Goal: Task Accomplishment & Management: Manage account settings

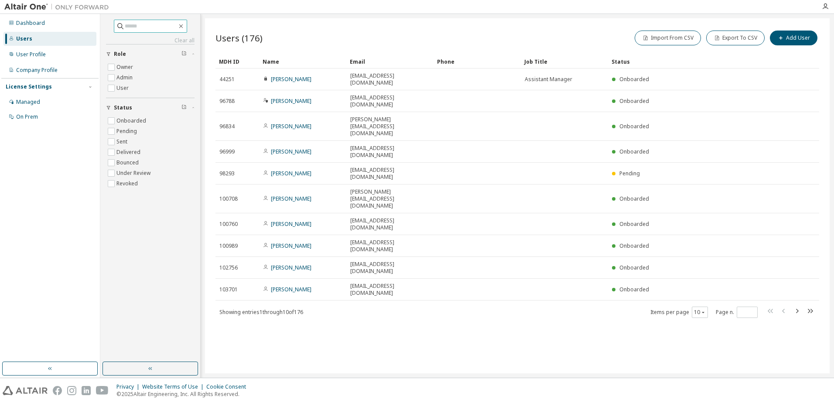
click at [141, 26] on input "text" at bounding box center [151, 26] width 52 height 9
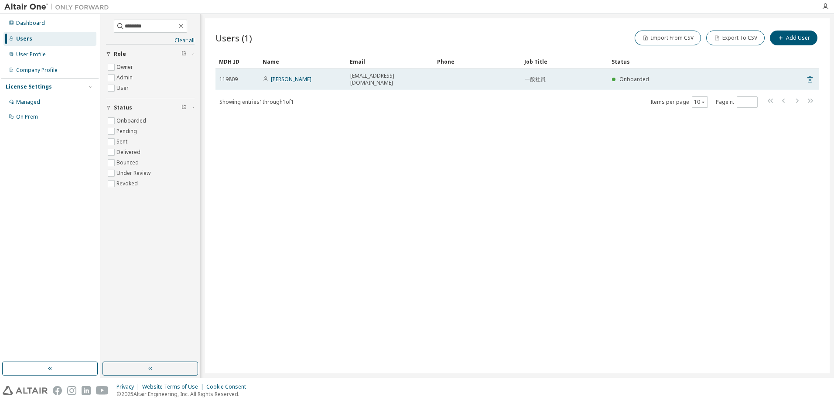
click at [811, 79] on icon at bounding box center [810, 80] width 2 height 2
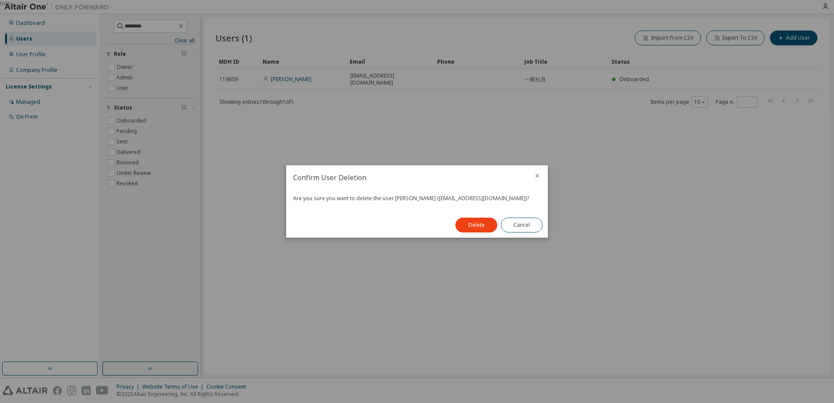
click at [532, 176] on div at bounding box center [537, 176] width 21 height 23
click at [537, 175] on icon "close" at bounding box center [537, 175] width 7 height 7
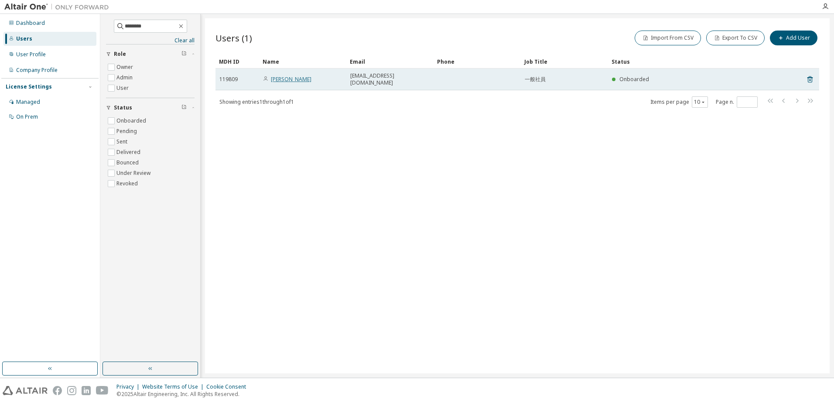
click at [304, 78] on link "[PERSON_NAME]" at bounding box center [291, 78] width 41 height 7
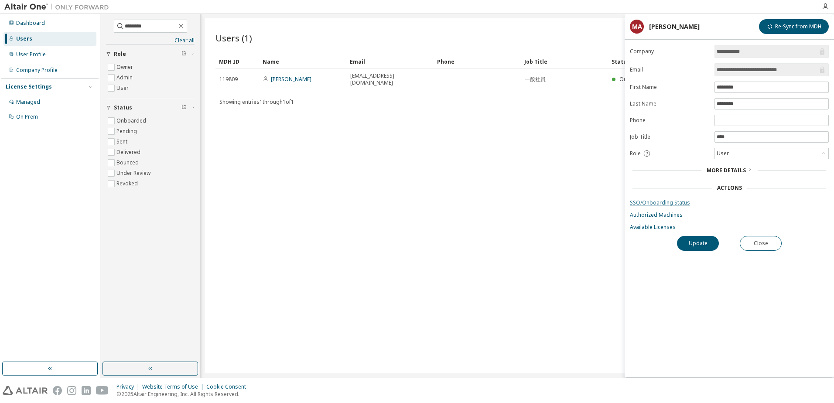
click at [649, 202] on link "SSO/Onboarding Status" at bounding box center [729, 202] width 199 height 7
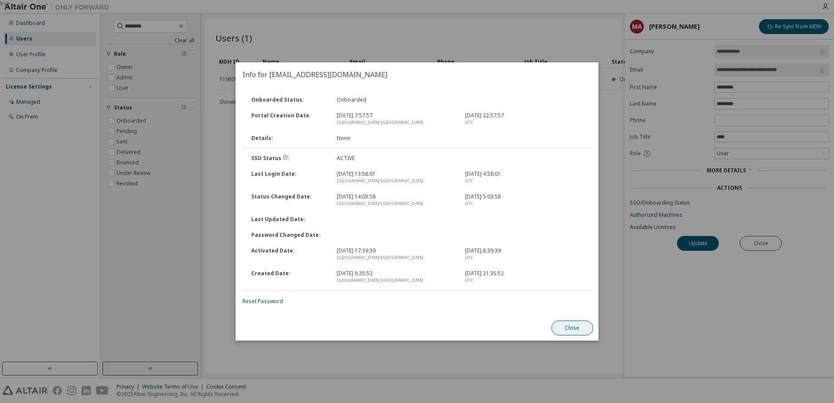
click at [579, 332] on button "Close" at bounding box center [573, 328] width 42 height 15
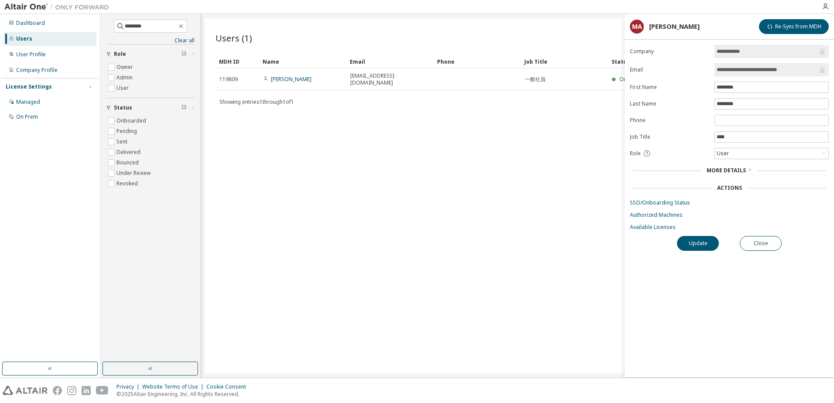
click at [573, 130] on div "Users (1) Import From CSV Export To CSV Add User Clear Load Save Save As Field …" at bounding box center [517, 195] width 625 height 355
click at [762, 245] on button "Close" at bounding box center [761, 243] width 42 height 15
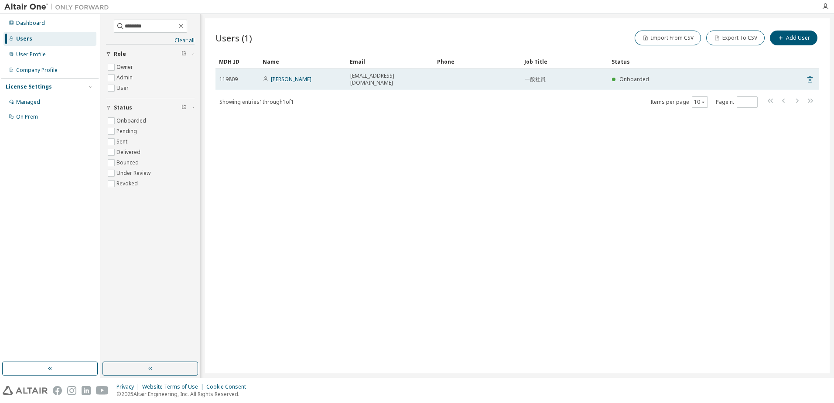
click at [813, 74] on icon at bounding box center [810, 79] width 8 height 10
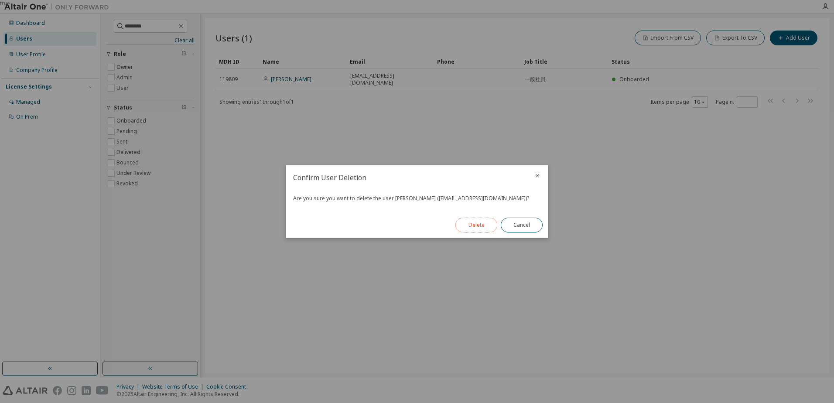
click at [476, 225] on button "Delete" at bounding box center [477, 225] width 42 height 15
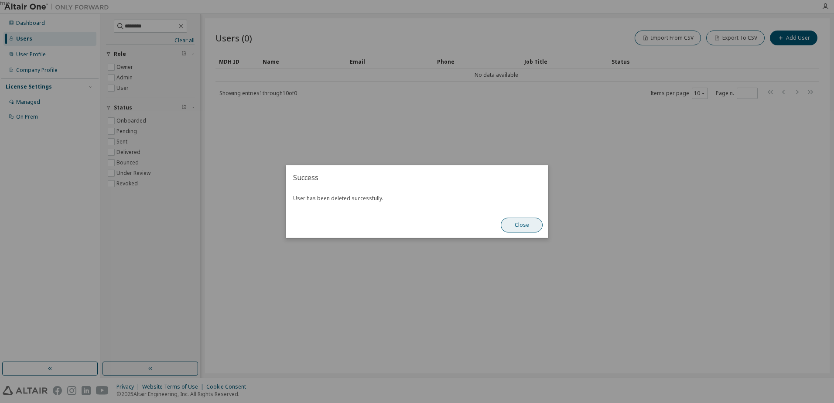
click at [513, 227] on button "Close" at bounding box center [522, 225] width 42 height 15
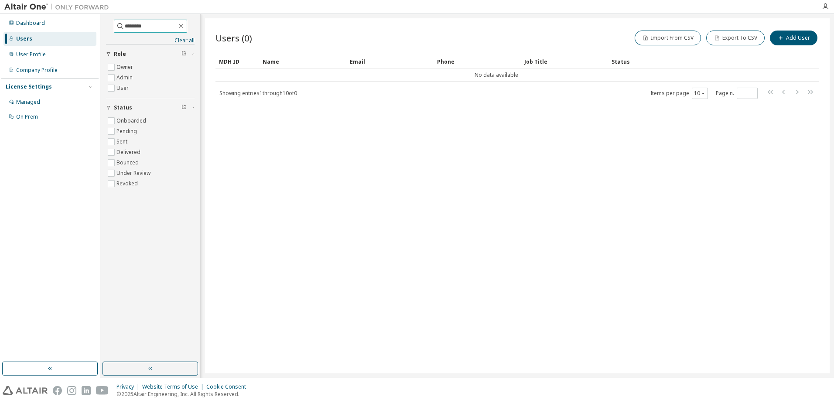
click at [144, 25] on input "********" at bounding box center [151, 26] width 52 height 9
type input "*"
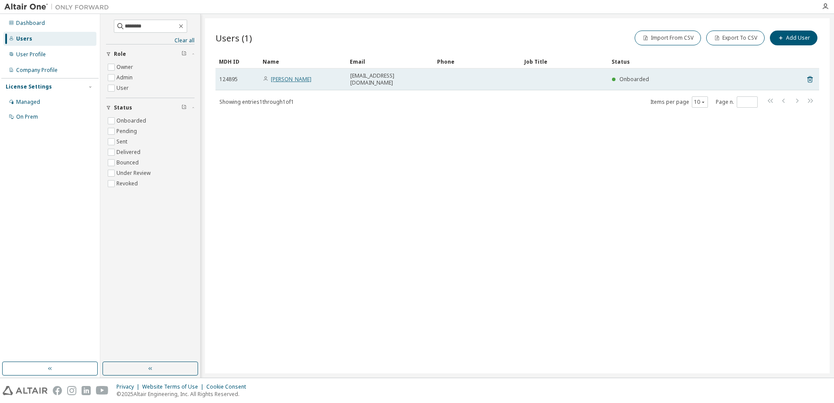
click at [281, 75] on link "[PERSON_NAME]" at bounding box center [291, 78] width 41 height 7
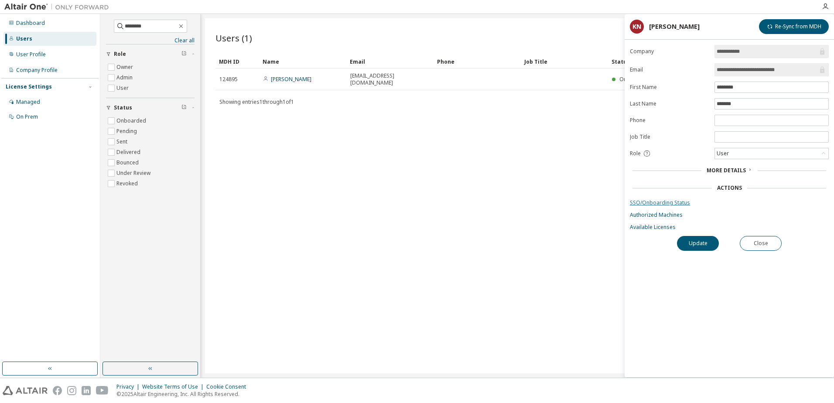
click at [665, 204] on link "SSO/Onboarding Status" at bounding box center [729, 202] width 199 height 7
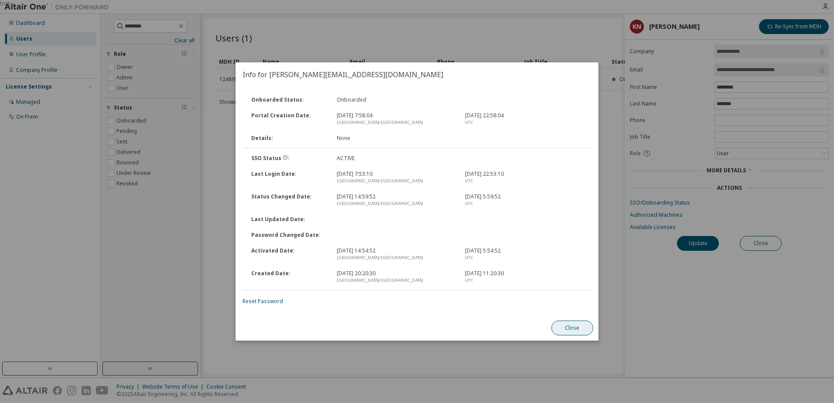
click at [573, 327] on button "Close" at bounding box center [573, 328] width 42 height 15
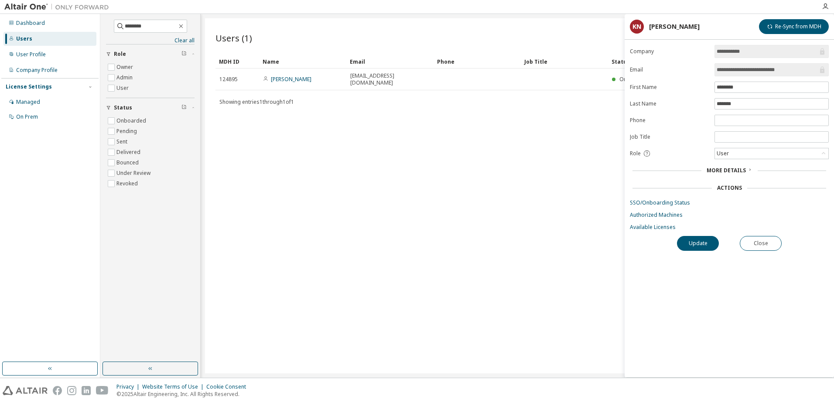
click at [550, 151] on div "Users (1) Import From CSV Export To CSV Add User Clear Load Save Save As Field …" at bounding box center [517, 195] width 625 height 355
click at [768, 243] on button "Close" at bounding box center [761, 243] width 42 height 15
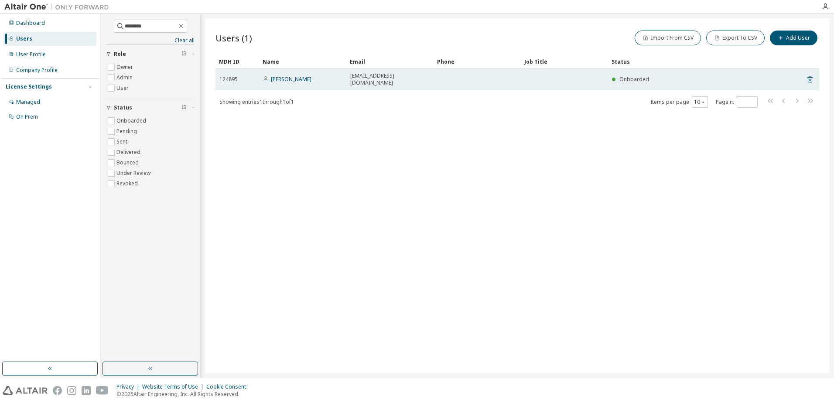
click at [806, 76] on icon at bounding box center [810, 79] width 8 height 10
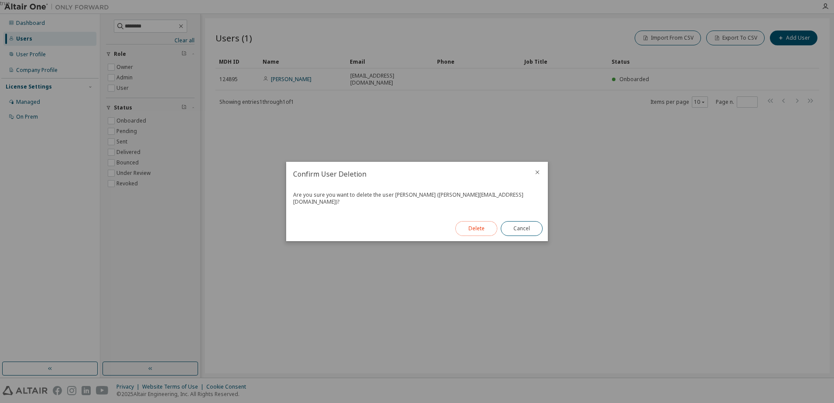
click at [473, 228] on button "Delete" at bounding box center [477, 228] width 42 height 15
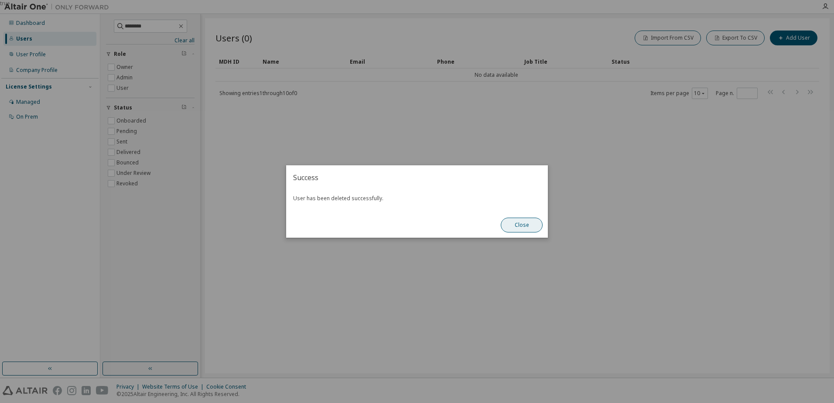
click at [523, 230] on button "Close" at bounding box center [522, 225] width 42 height 15
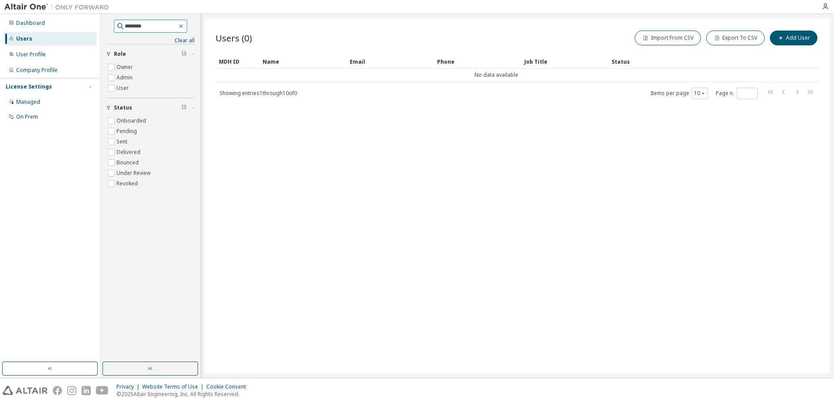
click at [129, 26] on input "********" at bounding box center [151, 26] width 52 height 9
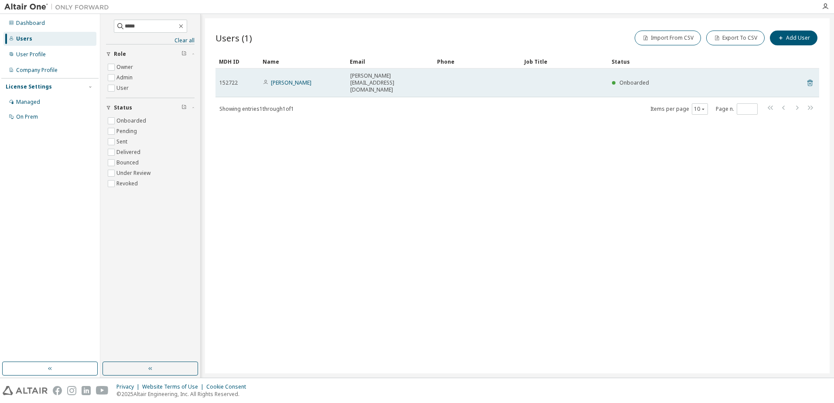
click at [812, 80] on icon at bounding box center [810, 83] width 5 height 7
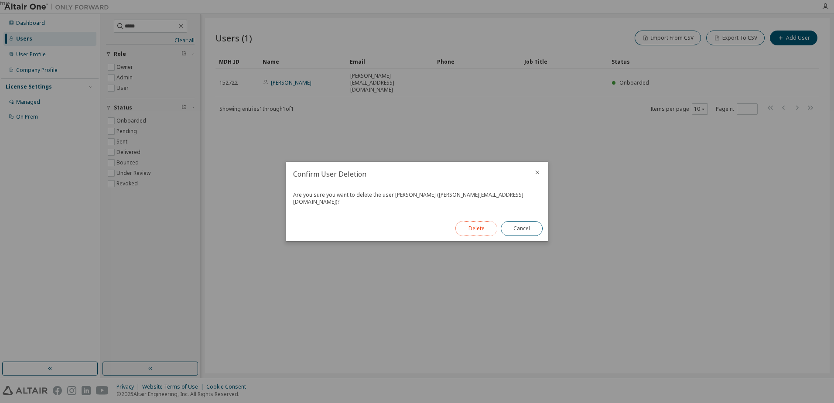
click at [467, 225] on button "Delete" at bounding box center [477, 228] width 42 height 15
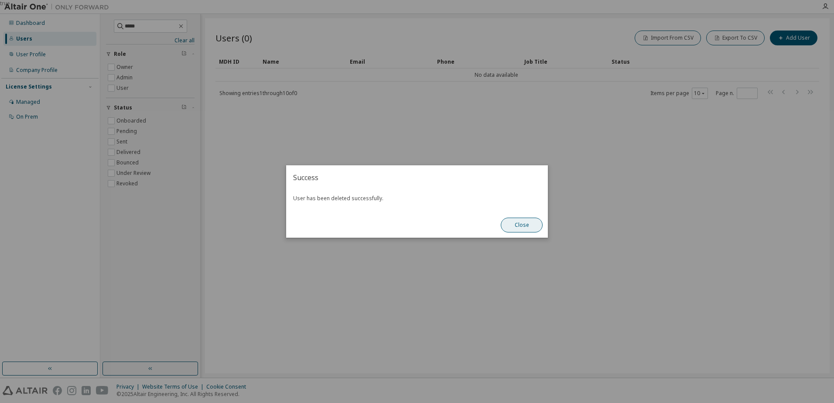
click at [531, 223] on button "Close" at bounding box center [522, 225] width 42 height 15
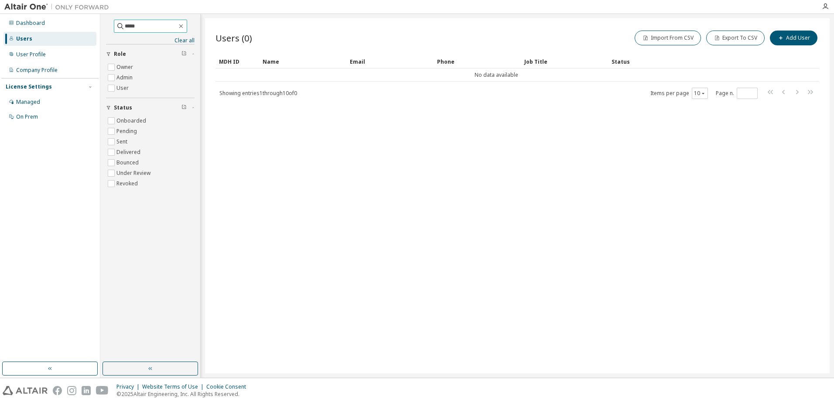
click at [140, 27] on input "*****" at bounding box center [151, 26] width 52 height 9
type input "********"
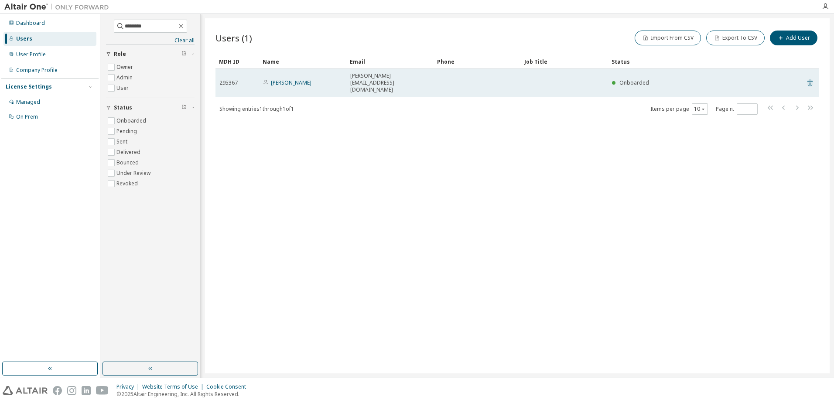
click at [808, 80] on icon at bounding box center [810, 83] width 5 height 7
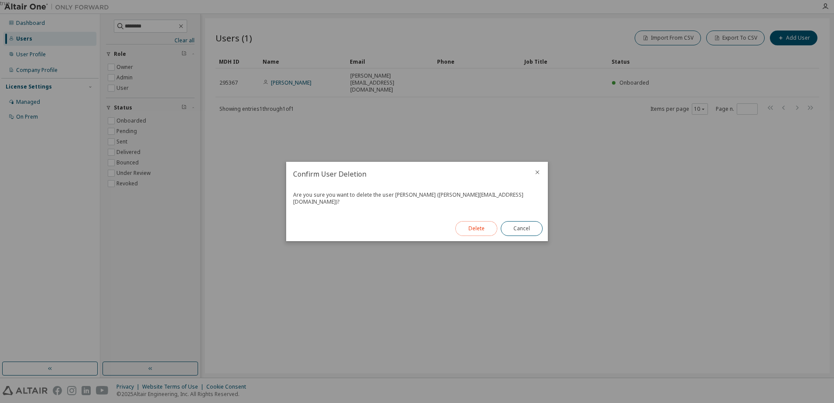
click at [471, 227] on button "Delete" at bounding box center [477, 228] width 42 height 15
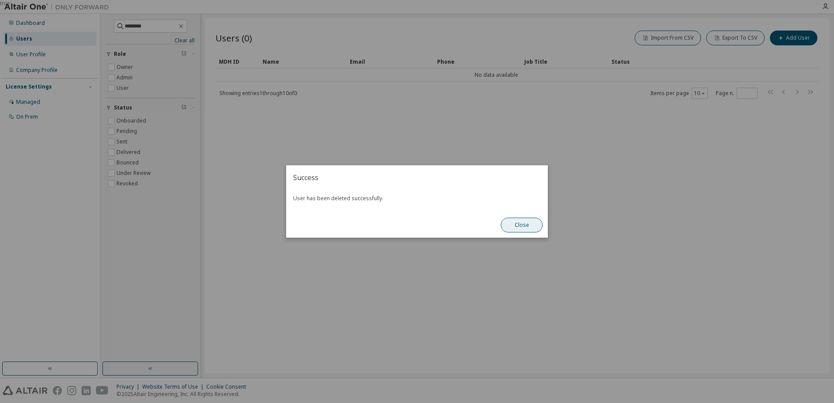
click at [506, 227] on button "Close" at bounding box center [522, 225] width 42 height 15
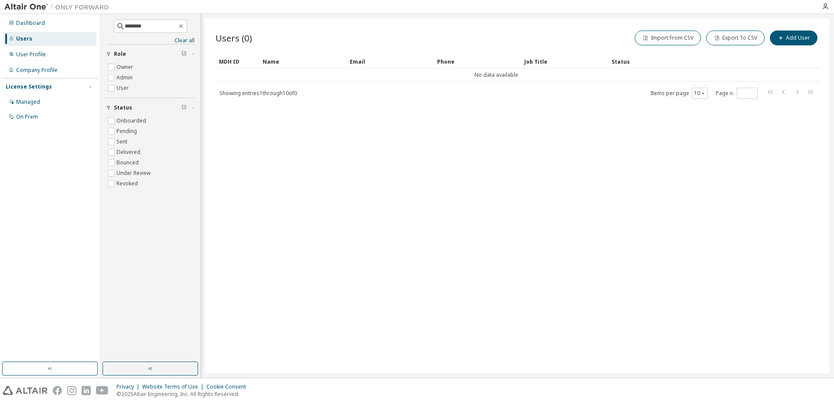
click at [471, 206] on div "Users (0) Import From CSV Export To CSV Add User Clear Load Save Save As Field …" at bounding box center [517, 195] width 625 height 355
click at [185, 24] on icon "button" at bounding box center [181, 26] width 7 height 7
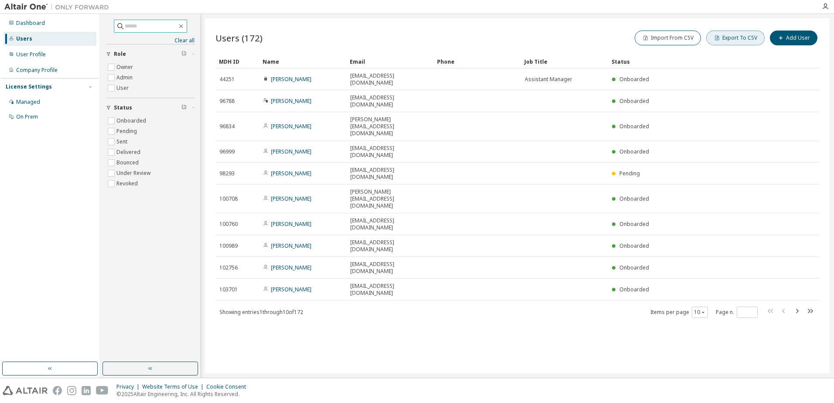
click at [728, 41] on button "Export To CSV" at bounding box center [735, 38] width 58 height 15
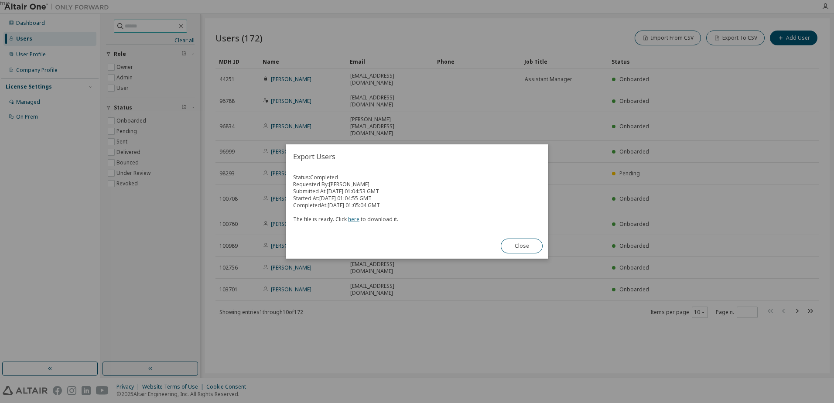
click at [350, 219] on link "here" at bounding box center [353, 219] width 11 height 7
click at [514, 247] on button "Close" at bounding box center [522, 246] width 42 height 15
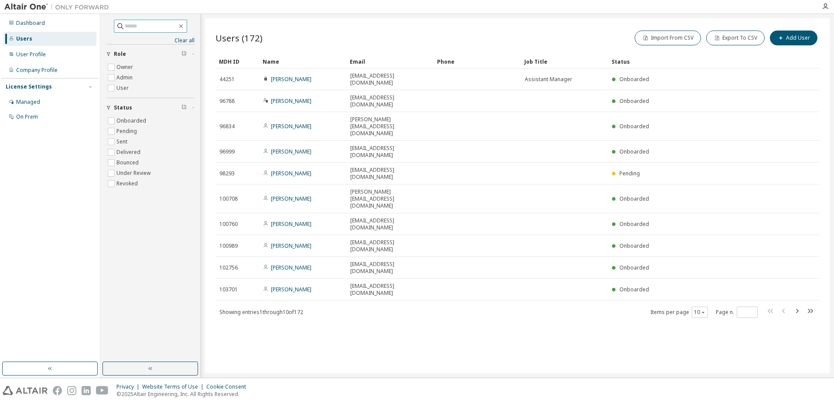
click at [144, 24] on input "text" at bounding box center [151, 26] width 52 height 9
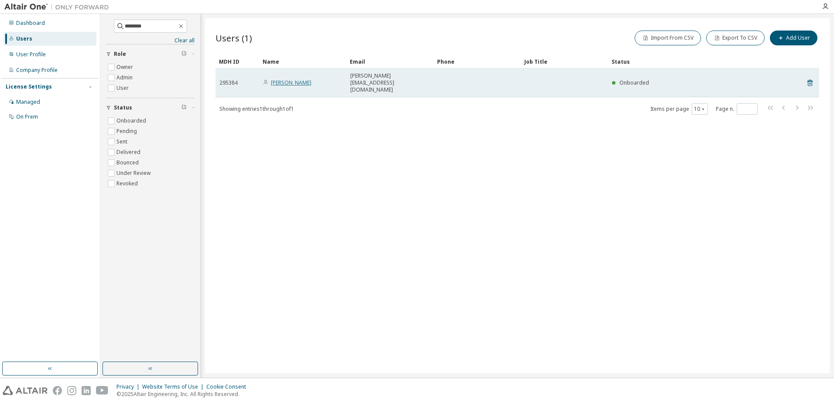
click at [294, 79] on link "[PERSON_NAME]" at bounding box center [291, 82] width 41 height 7
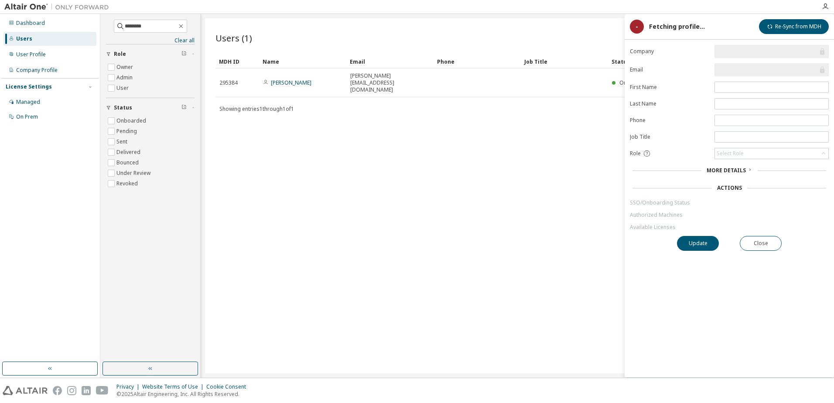
click at [723, 172] on span "More Details" at bounding box center [726, 170] width 39 height 7
click at [650, 199] on form "**********" at bounding box center [729, 138] width 199 height 186
click at [650, 203] on link "SSO/Onboarding Status" at bounding box center [729, 202] width 199 height 7
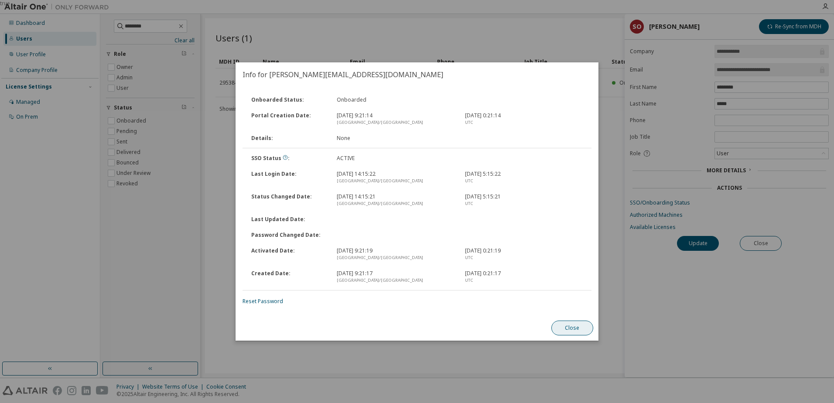
click at [559, 323] on button "Close" at bounding box center [573, 328] width 42 height 15
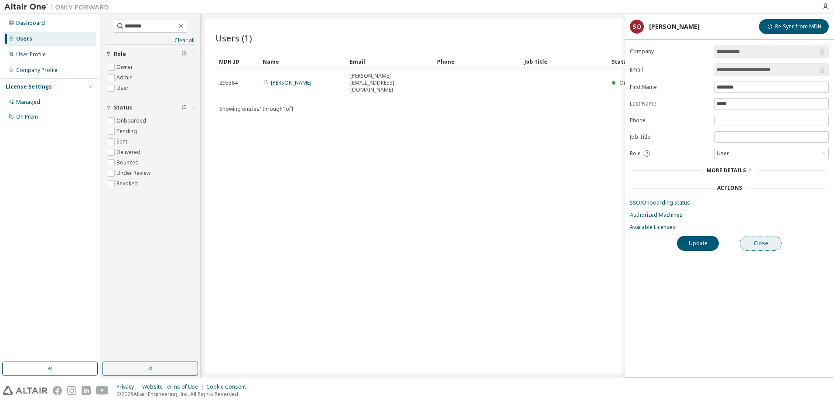
click at [755, 241] on button "Close" at bounding box center [761, 243] width 42 height 15
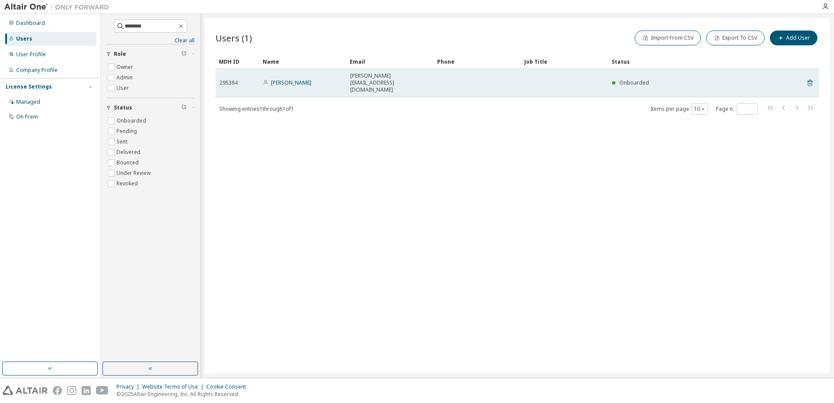
click at [813, 80] on icon at bounding box center [810, 83] width 5 height 7
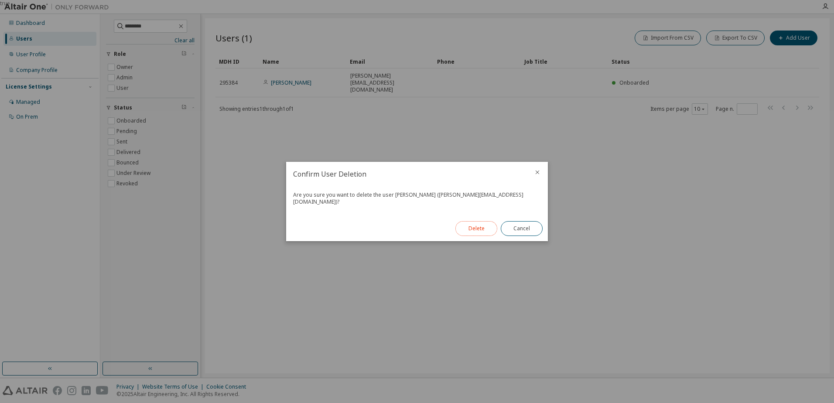
click at [463, 226] on button "Delete" at bounding box center [477, 228] width 42 height 15
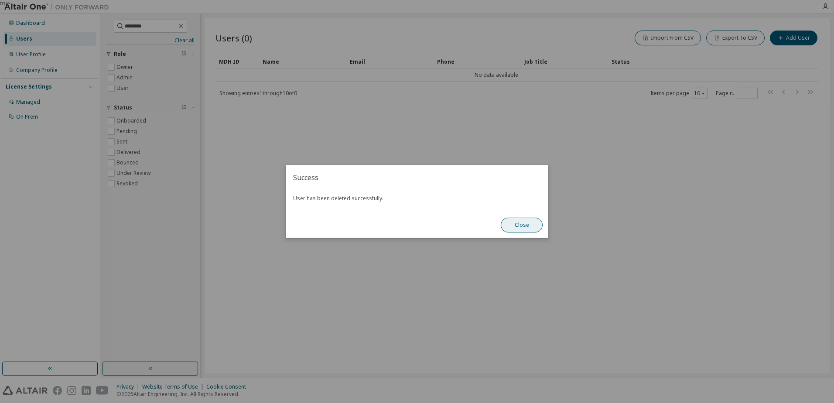
click at [533, 223] on button "Close" at bounding box center [522, 225] width 42 height 15
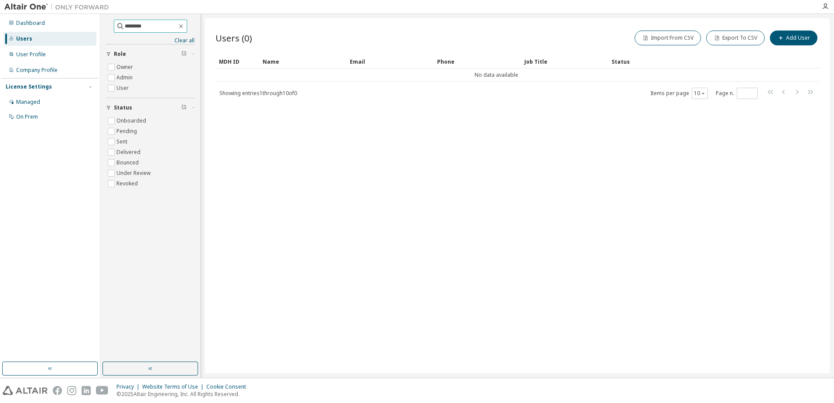
click at [125, 27] on input "********" at bounding box center [151, 26] width 52 height 9
type input "*"
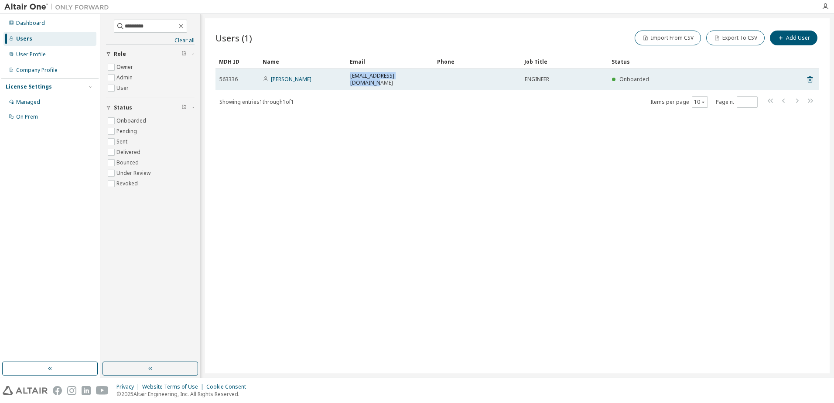
drag, startPoint x: 423, startPoint y: 74, endPoint x: 350, endPoint y: 75, distance: 72.9
click at [350, 75] on td "[EMAIL_ADDRESS][DOMAIN_NAME]" at bounding box center [389, 80] width 87 height 22
drag, startPoint x: 350, startPoint y: 75, endPoint x: 357, endPoint y: 75, distance: 7.4
copy span "[EMAIL_ADDRESS][DOMAIN_NAME]"
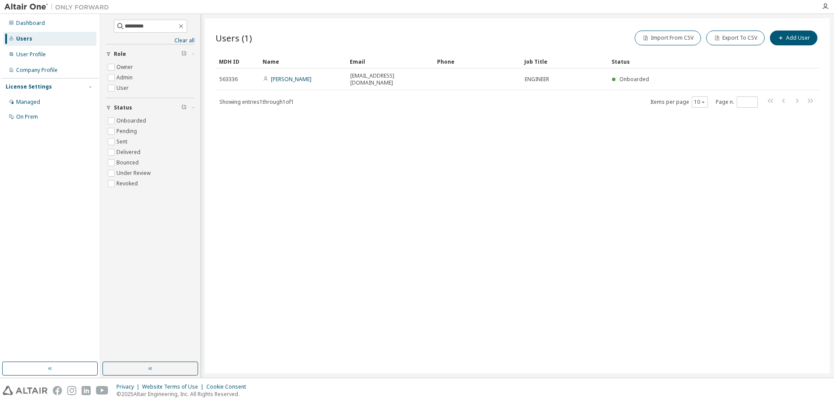
click at [582, 199] on div "Users (1) Import From CSV Export To CSV Add User Clear Load Save Save As Field …" at bounding box center [517, 195] width 625 height 355
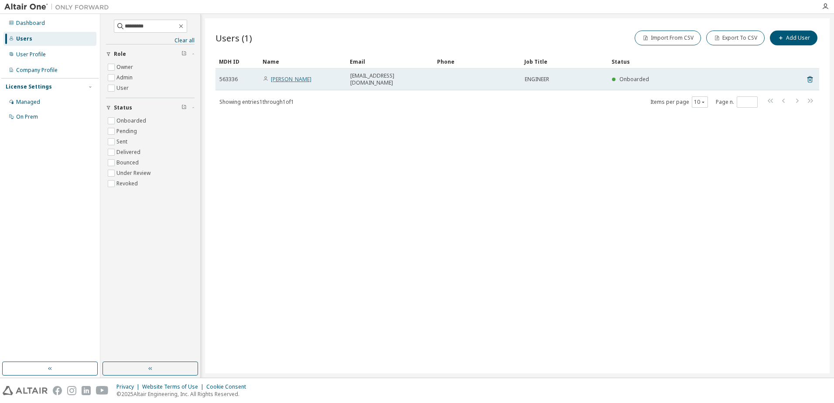
click at [292, 77] on link "[PERSON_NAME]" at bounding box center [291, 78] width 41 height 7
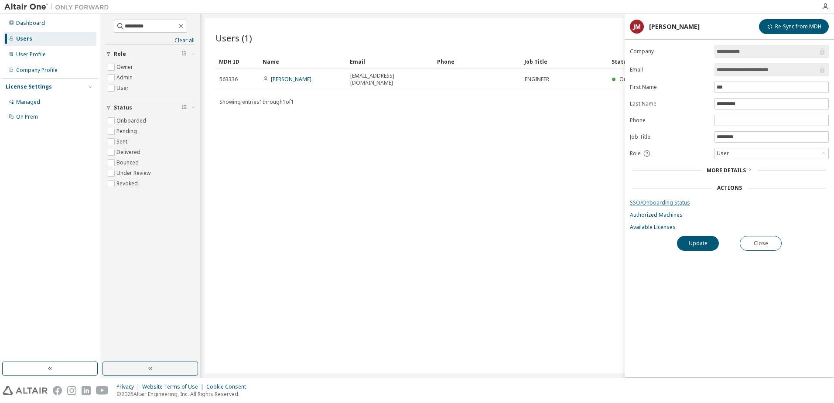
click at [663, 200] on link "SSO/Onboarding Status" at bounding box center [729, 202] width 199 height 7
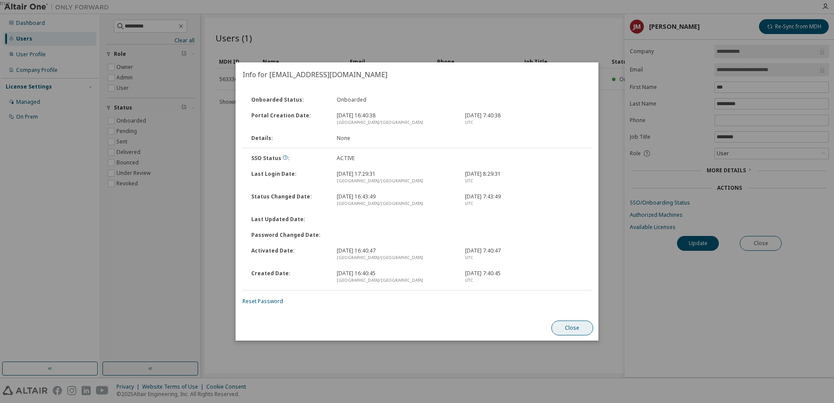
click at [565, 328] on button "Close" at bounding box center [573, 328] width 42 height 15
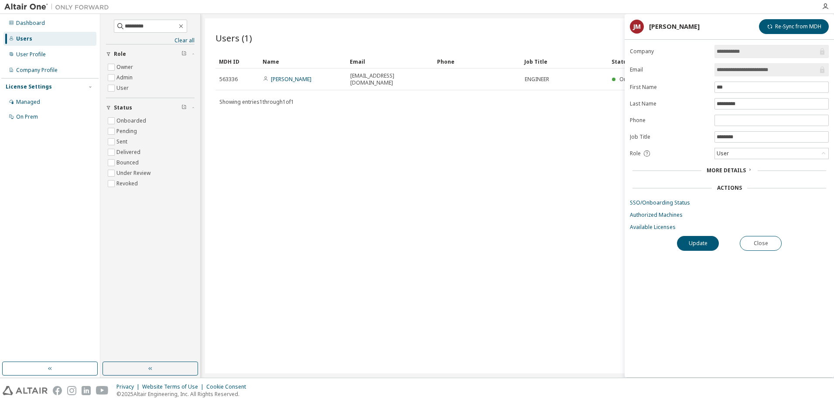
click at [474, 195] on div "Users (1) Import From CSV Export To CSV Add User Clear Load Save Save As Field …" at bounding box center [517, 195] width 625 height 355
click at [754, 236] on button "Close" at bounding box center [761, 243] width 42 height 15
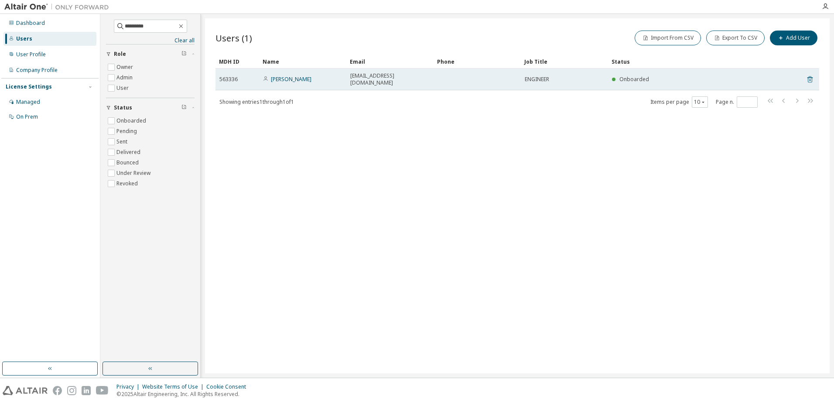
click at [809, 76] on icon at bounding box center [810, 79] width 8 height 10
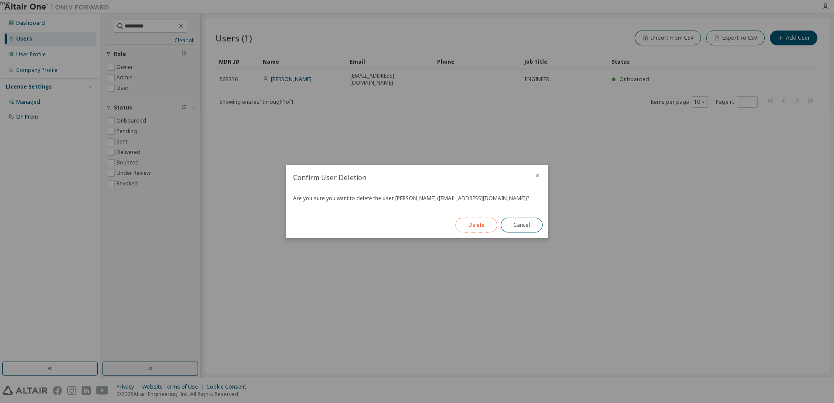
click at [468, 229] on button "Delete" at bounding box center [477, 225] width 42 height 15
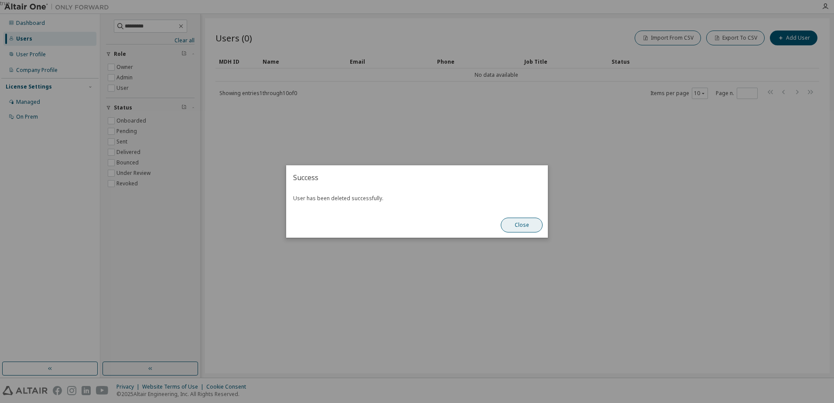
click at [515, 227] on button "Close" at bounding box center [522, 225] width 42 height 15
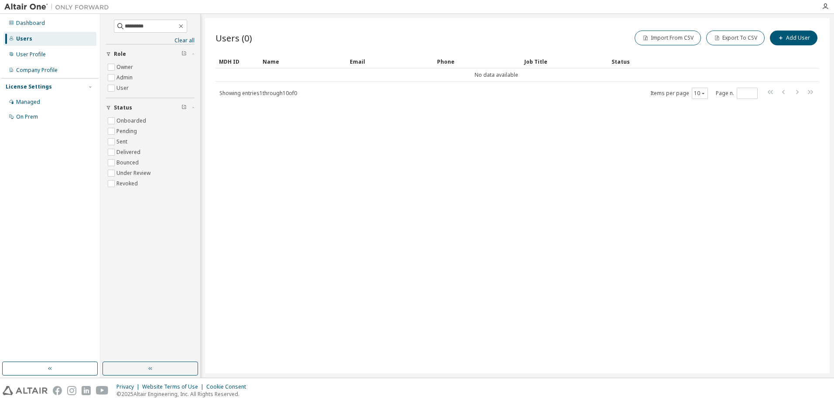
click at [499, 215] on div "Users (0) Import From CSV Export To CSV Add User Clear Load Save Save As Field …" at bounding box center [517, 195] width 625 height 355
click at [155, 27] on input "*********" at bounding box center [151, 26] width 52 height 9
type input "*"
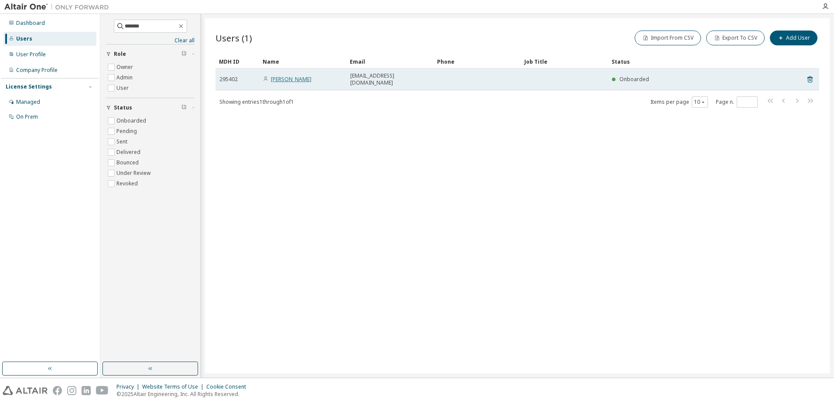
click at [283, 76] on link "[PERSON_NAME]" at bounding box center [291, 78] width 41 height 7
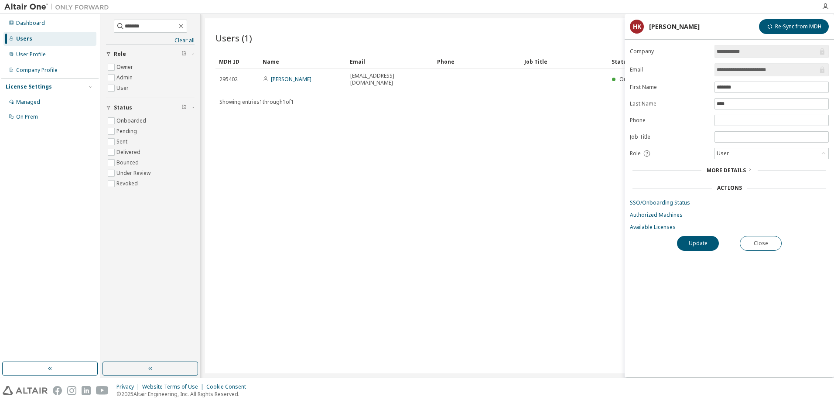
click at [661, 202] on link "SSO/Onboarding Status" at bounding box center [729, 202] width 199 height 7
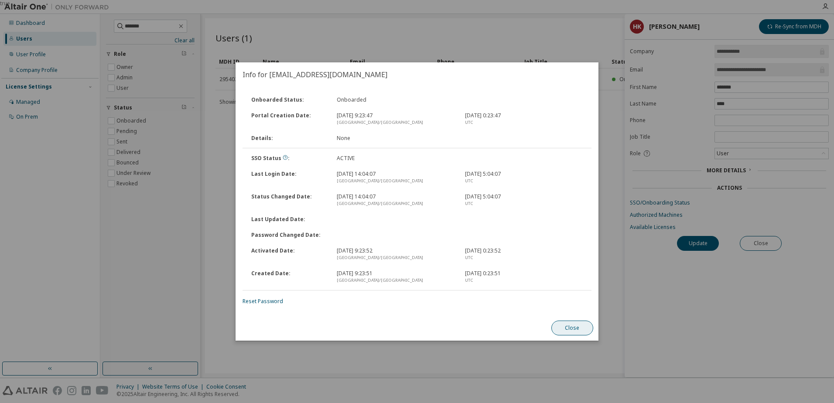
click at [567, 325] on button "Close" at bounding box center [573, 328] width 42 height 15
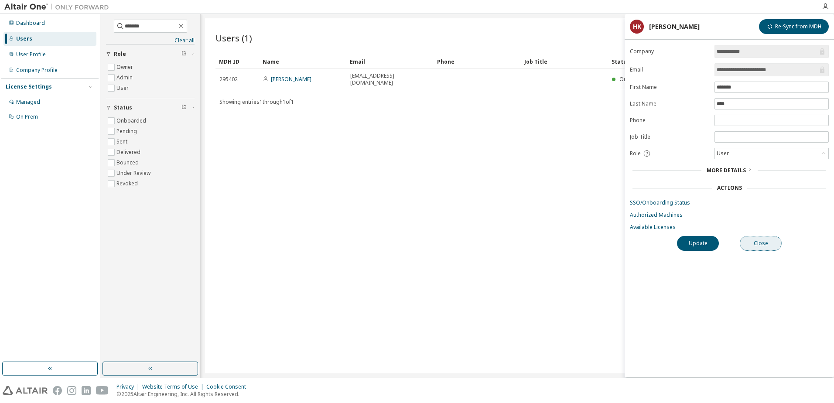
click at [757, 244] on button "Close" at bounding box center [761, 243] width 42 height 15
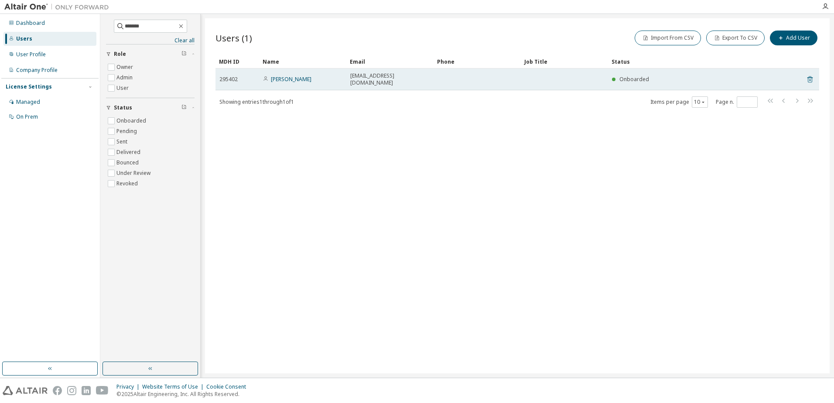
click at [809, 76] on icon at bounding box center [810, 79] width 8 height 10
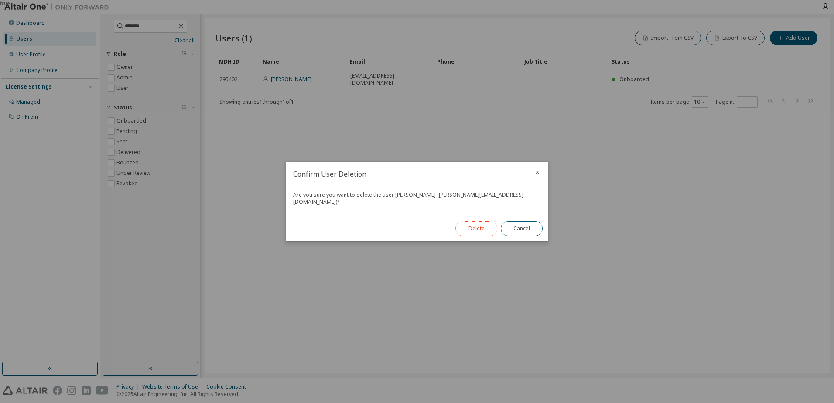
click at [477, 229] on button "Delete" at bounding box center [477, 228] width 42 height 15
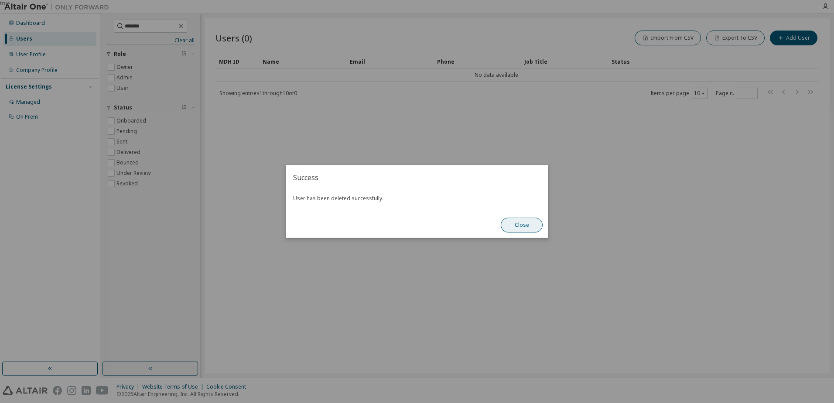
click at [520, 227] on button "Close" at bounding box center [522, 225] width 42 height 15
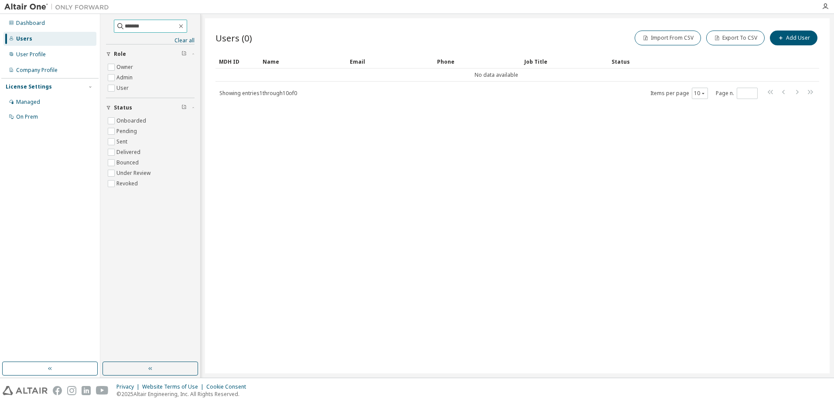
click at [133, 27] on input "*******" at bounding box center [151, 26] width 52 height 9
type input "******"
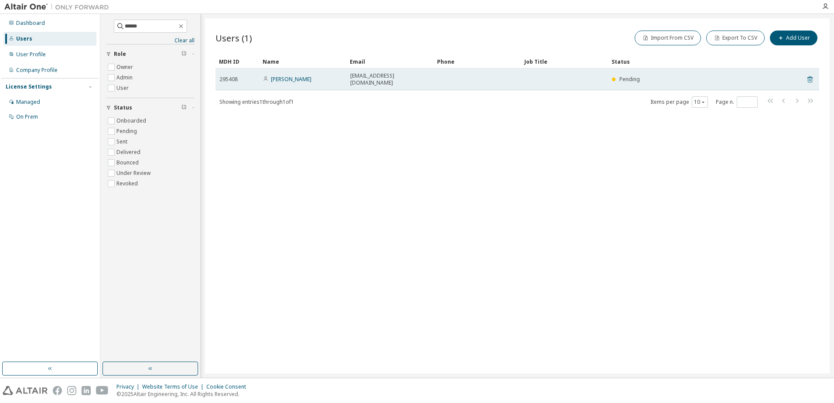
click at [810, 75] on icon at bounding box center [810, 79] width 8 height 10
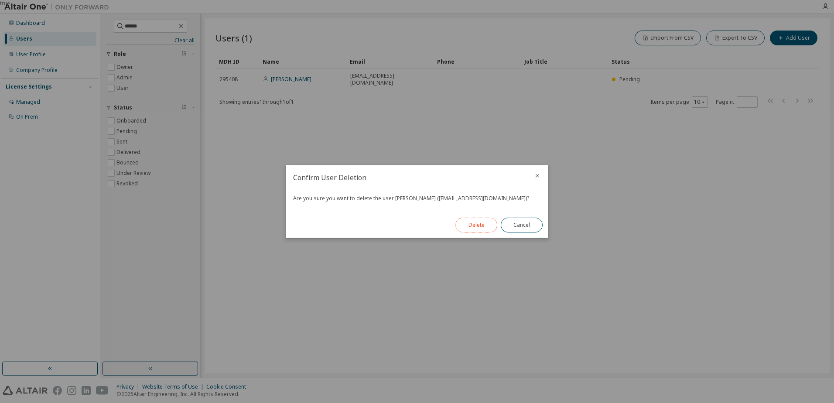
click at [472, 221] on button "Delete" at bounding box center [477, 225] width 42 height 15
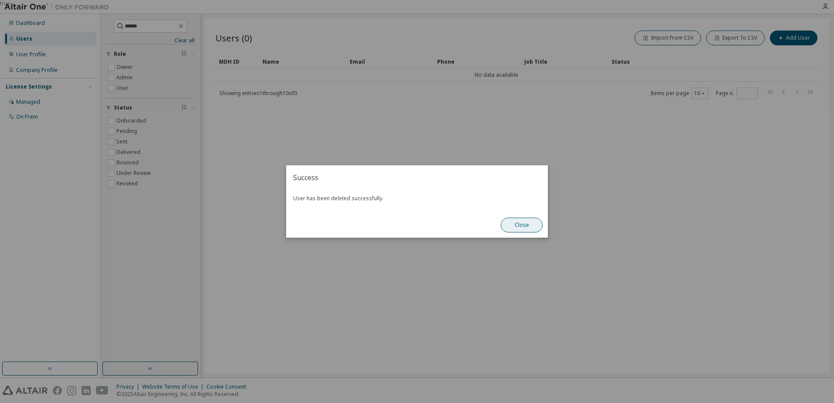
click at [511, 222] on button "Close" at bounding box center [522, 225] width 42 height 15
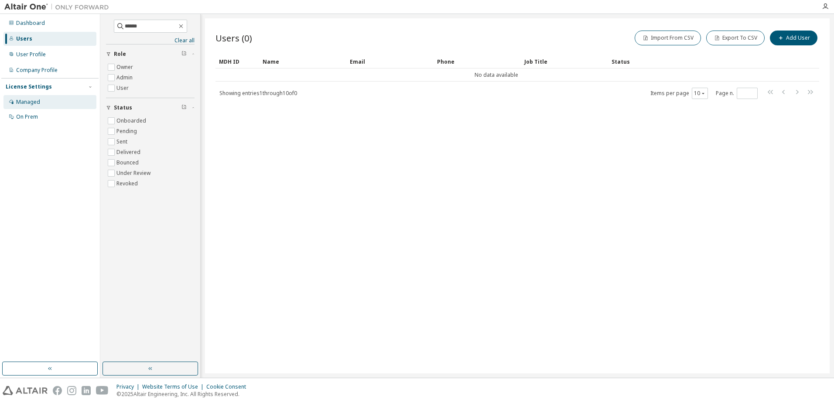
click at [29, 99] on div "Managed" at bounding box center [28, 102] width 24 height 7
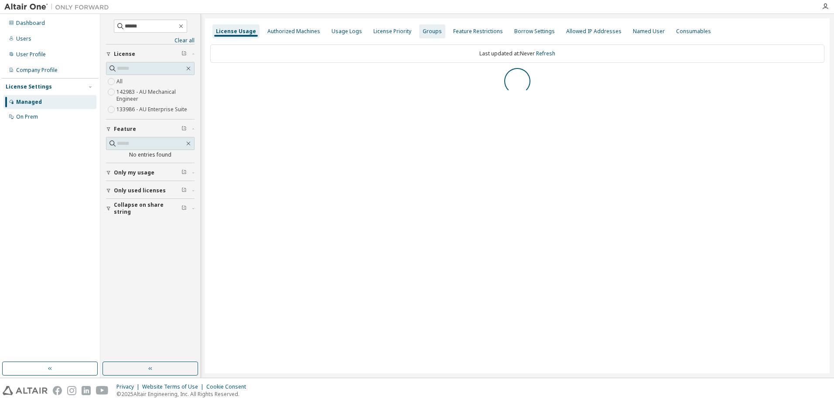
click at [433, 32] on div "Groups" at bounding box center [432, 31] width 19 height 7
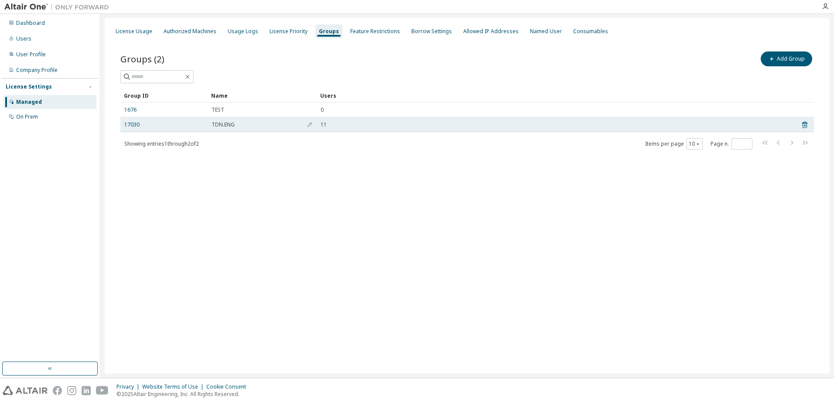
click at [140, 125] on div "17030" at bounding box center [163, 124] width 79 height 7
click at [136, 125] on link "17030" at bounding box center [131, 124] width 15 height 7
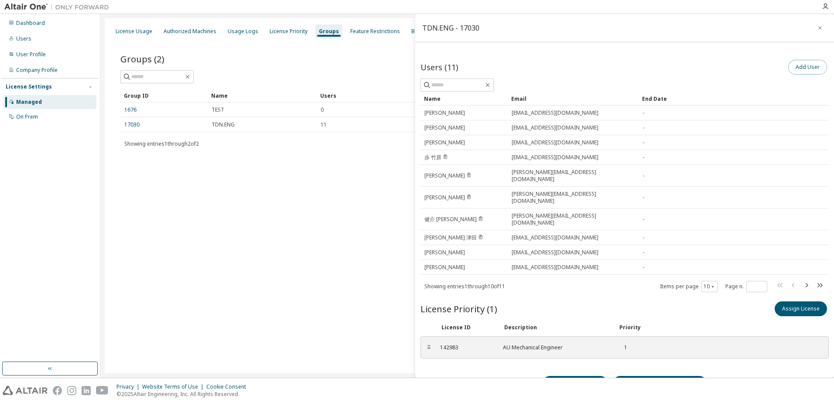
click at [793, 62] on button "Add User" at bounding box center [808, 67] width 39 height 15
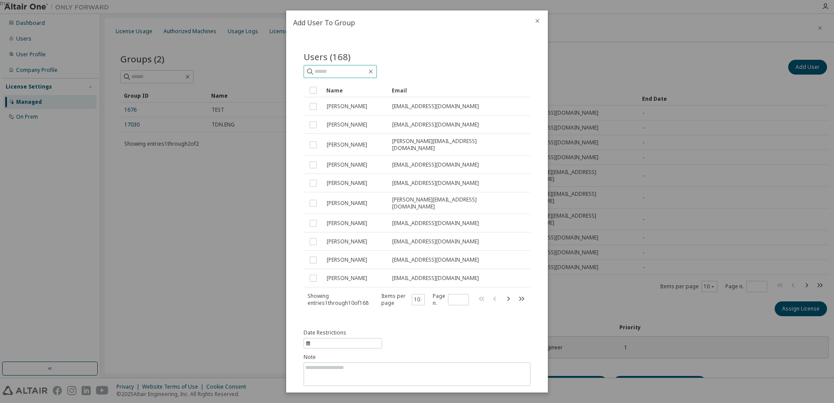
click at [344, 75] on input "text" at bounding box center [341, 71] width 52 height 9
type input "*******"
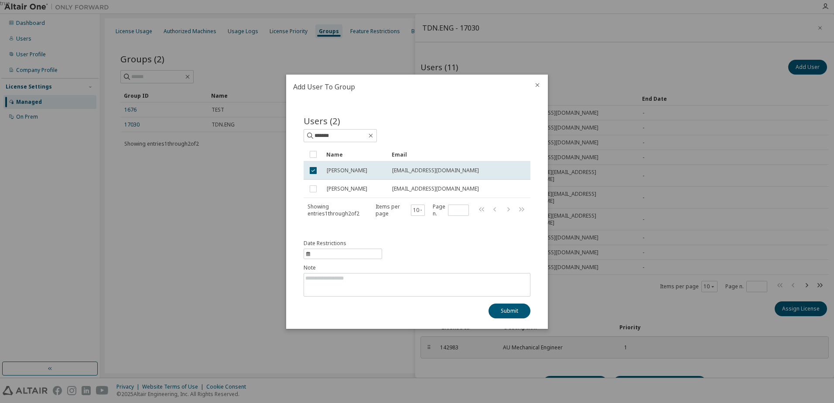
click at [538, 83] on icon "close" at bounding box center [537, 85] width 7 height 7
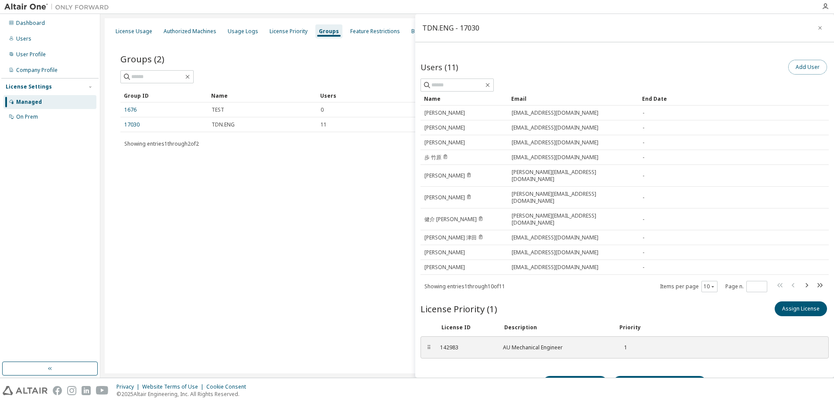
click at [802, 64] on button "Add User" at bounding box center [808, 67] width 39 height 15
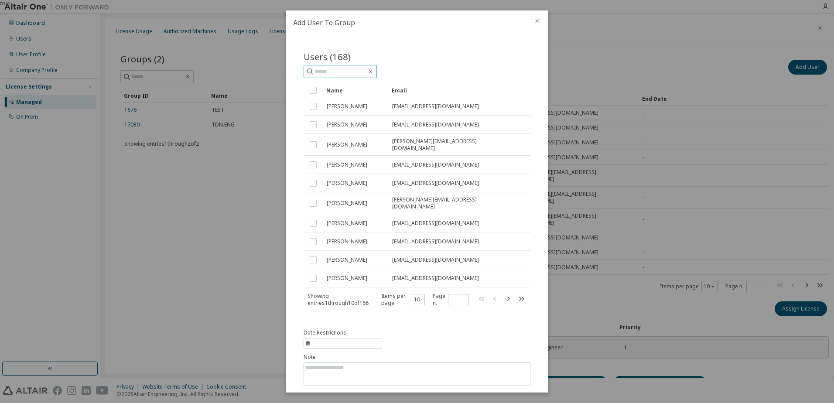
click at [332, 70] on input "text" at bounding box center [341, 71] width 52 height 9
type input "*******"
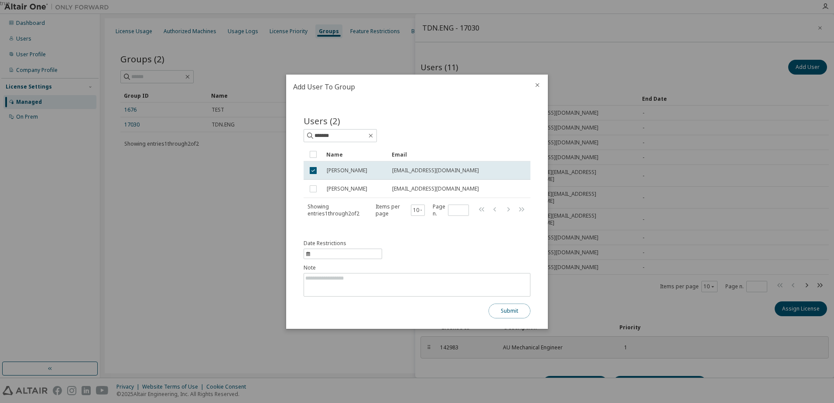
click at [505, 312] on button "Submit" at bounding box center [510, 311] width 42 height 15
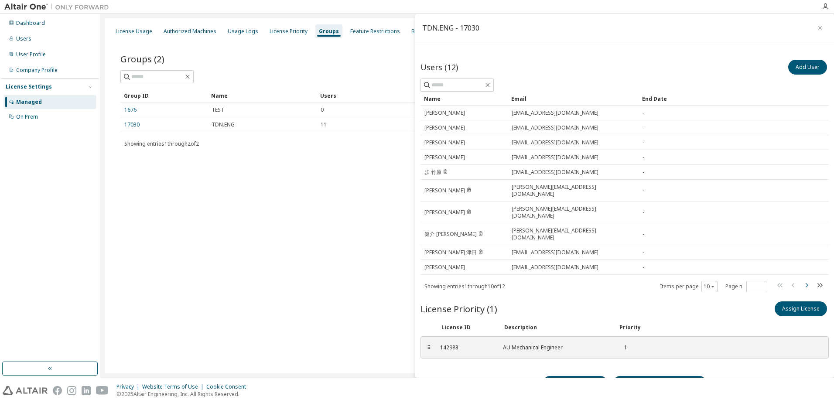
click at [802, 280] on icon "button" at bounding box center [807, 285] width 10 height 10
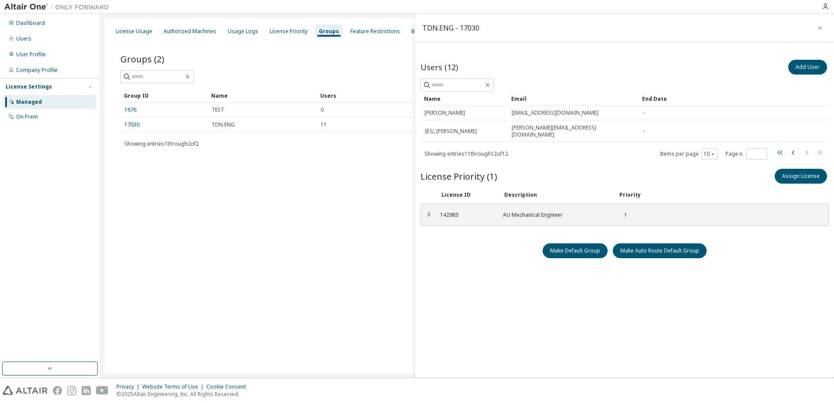
click at [778, 151] on icon "button" at bounding box center [780, 153] width 5 height 4
type input "*"
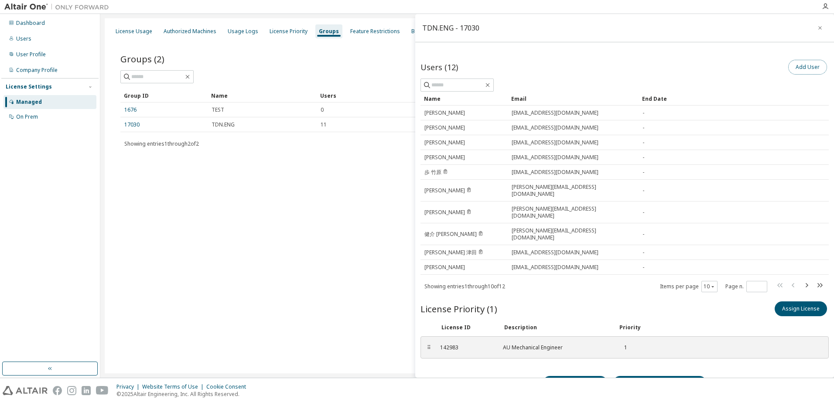
click at [794, 65] on button "Add User" at bounding box center [808, 67] width 39 height 15
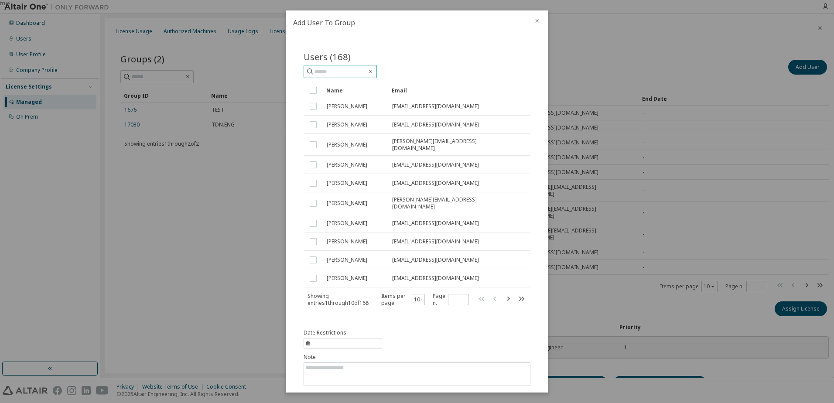
click at [352, 74] on input "text" at bounding box center [341, 71] width 52 height 9
type input "*********"
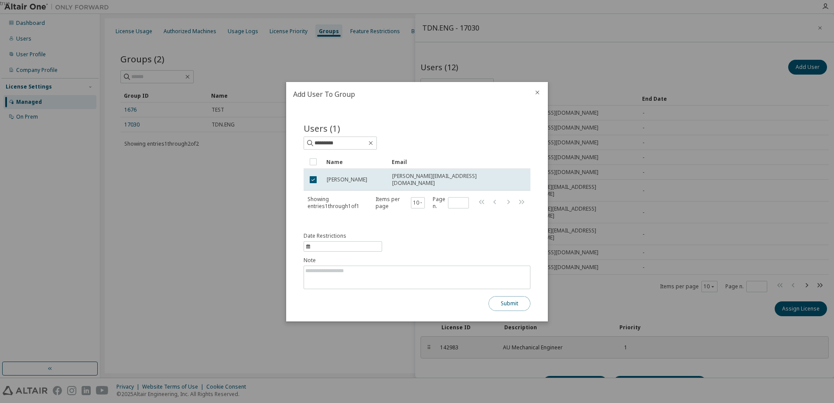
click at [507, 303] on button "Submit" at bounding box center [510, 303] width 42 height 15
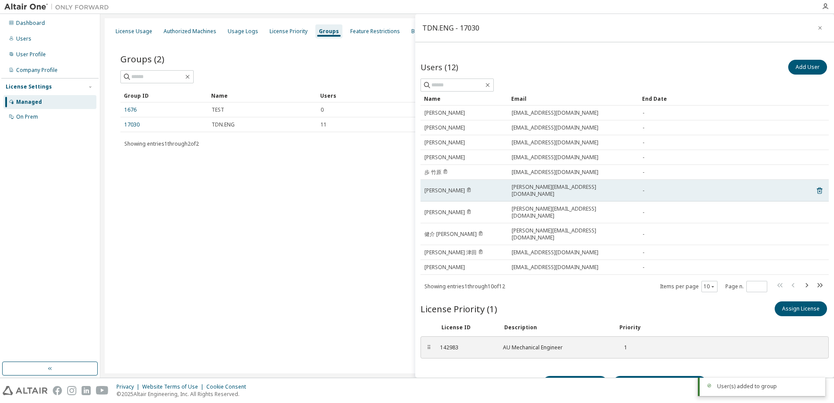
scroll to position [3, 0]
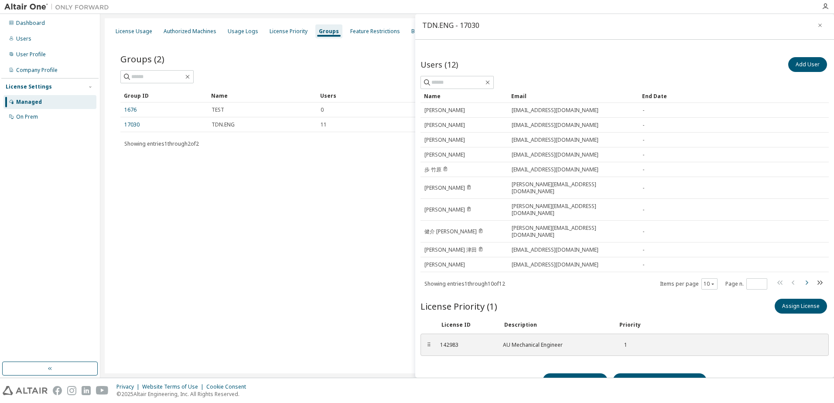
click at [802, 278] on icon "button" at bounding box center [807, 283] width 10 height 10
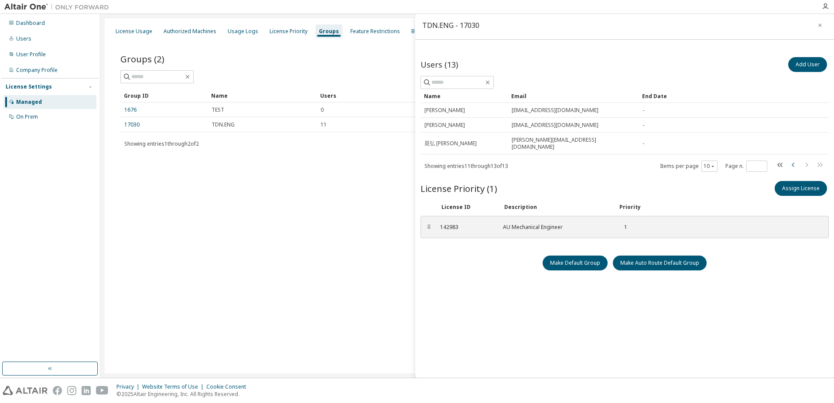
click at [790, 160] on icon "button" at bounding box center [794, 165] width 10 height 10
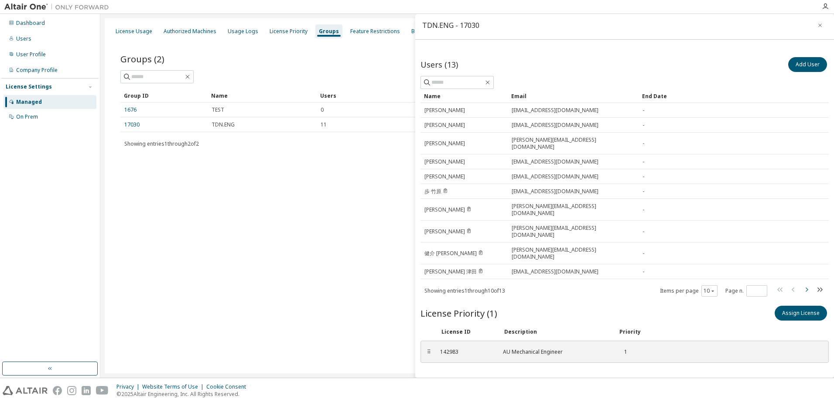
click at [805, 285] on icon "button" at bounding box center [807, 290] width 10 height 10
type input "*"
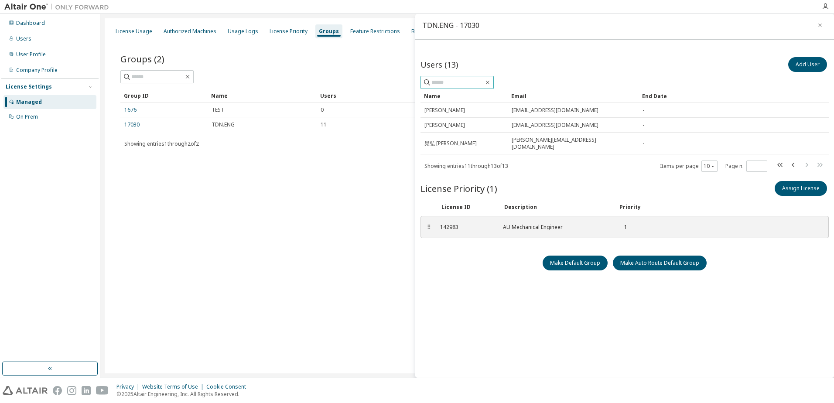
click at [442, 80] on input "text" at bounding box center [458, 82] width 52 height 9
type input "*"
click at [819, 66] on button "Add User" at bounding box center [808, 64] width 39 height 15
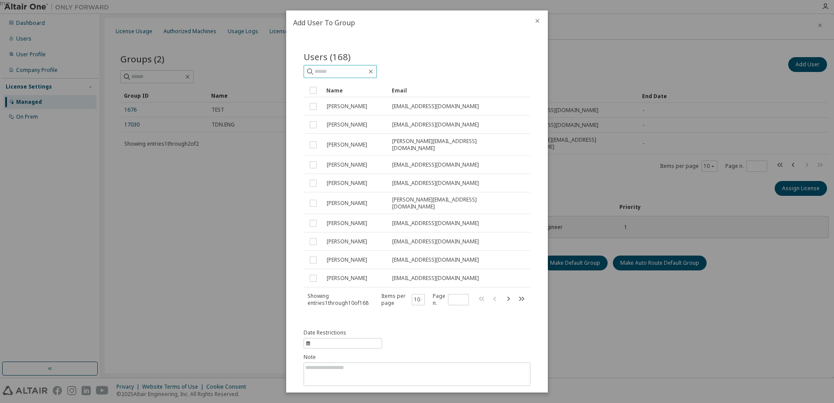
click at [357, 69] on input "text" at bounding box center [341, 71] width 52 height 9
type input "*******"
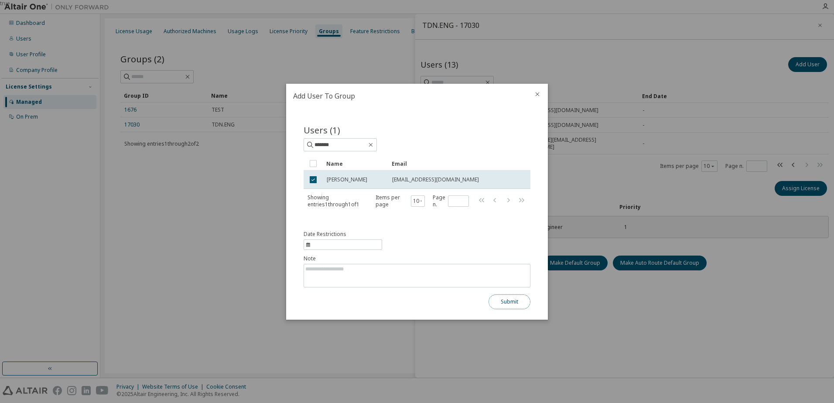
click at [514, 305] on button "Submit" at bounding box center [510, 302] width 42 height 15
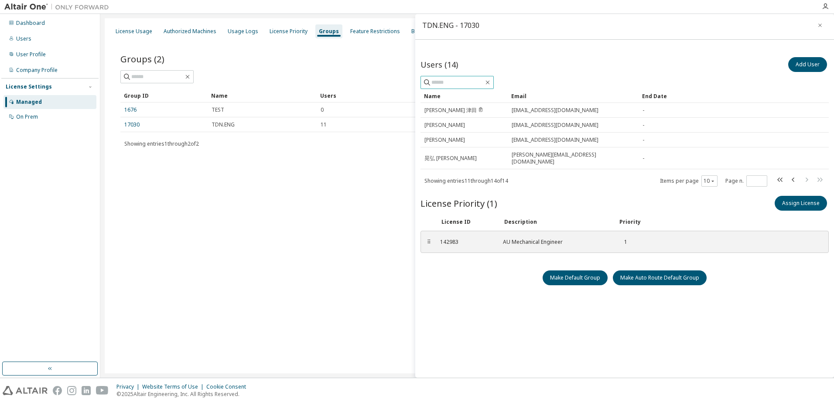
click at [468, 80] on input "text" at bounding box center [458, 82] width 52 height 9
type input "*"
click at [793, 65] on button "Add User" at bounding box center [808, 64] width 39 height 15
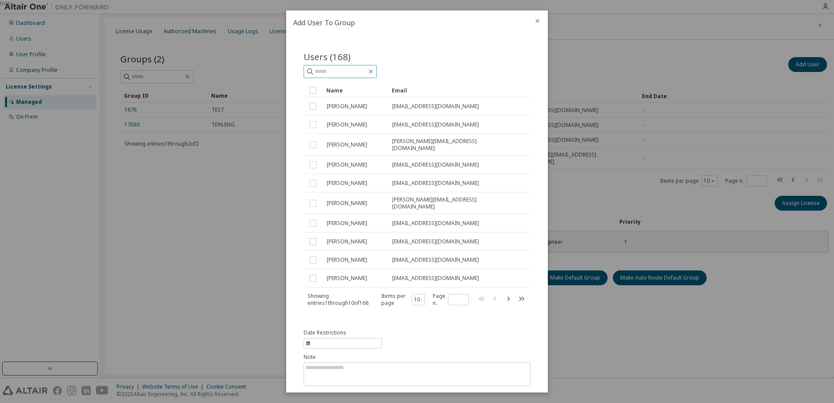
click at [353, 68] on input "text" at bounding box center [341, 71] width 52 height 9
type input "********"
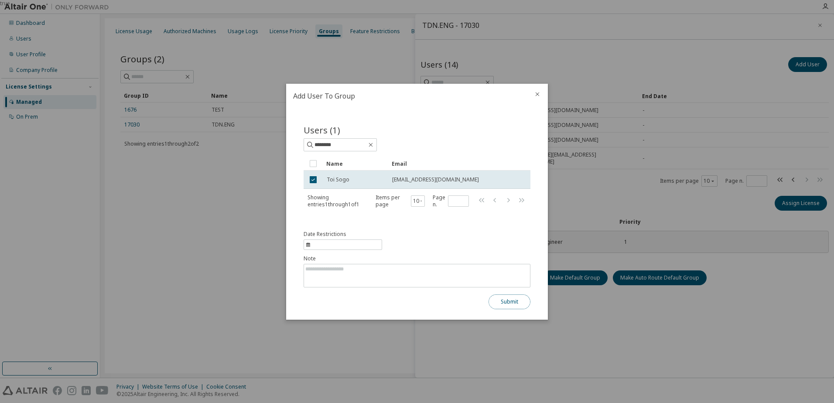
click at [498, 302] on button "Submit" at bounding box center [510, 302] width 42 height 15
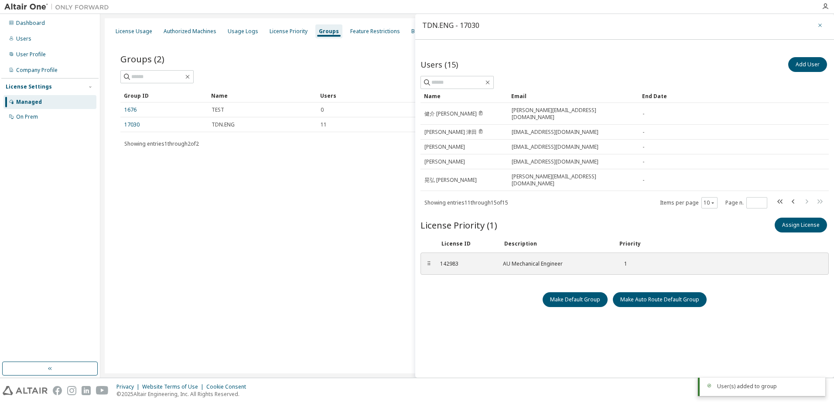
click at [813, 23] on button "button" at bounding box center [820, 25] width 14 height 14
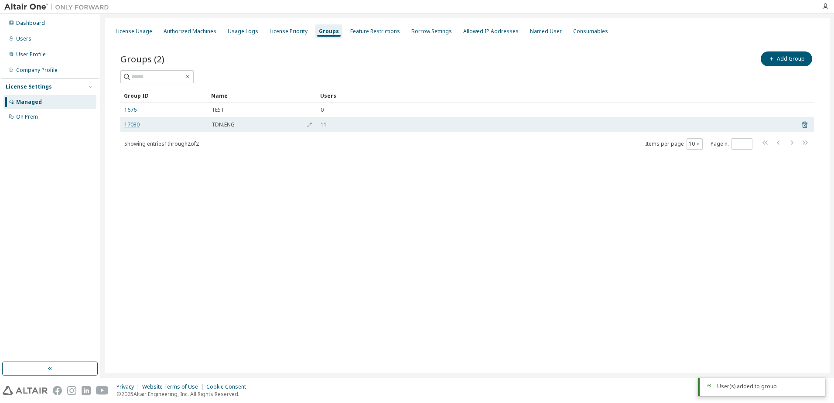
click at [127, 124] on link "17030" at bounding box center [131, 124] width 15 height 7
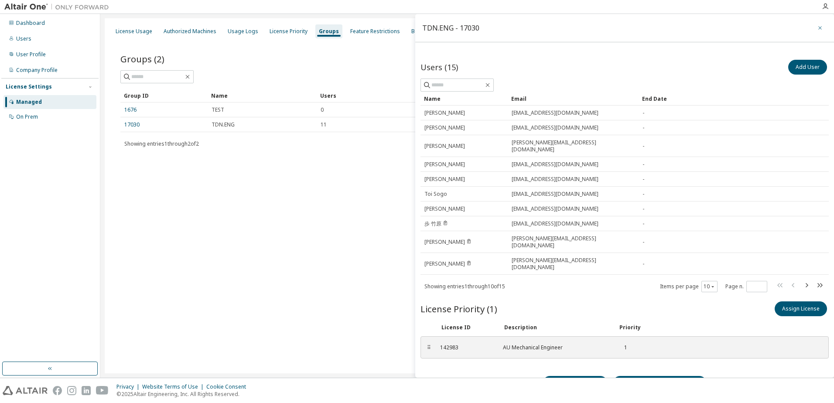
click at [813, 26] on button "button" at bounding box center [820, 28] width 14 height 14
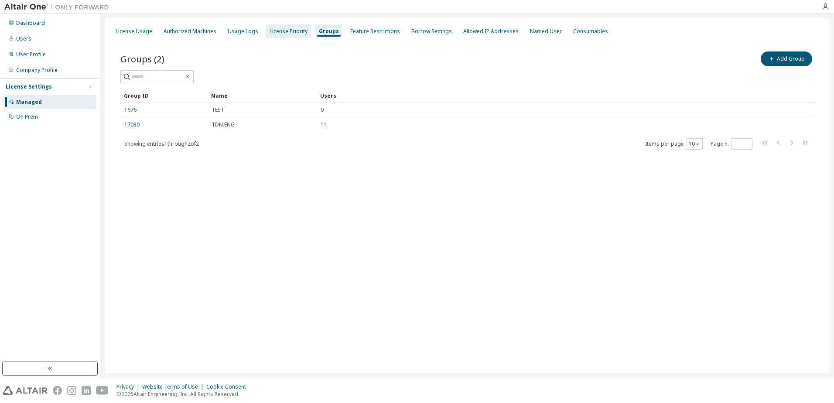
click at [281, 27] on div "License Priority" at bounding box center [288, 31] width 45 height 14
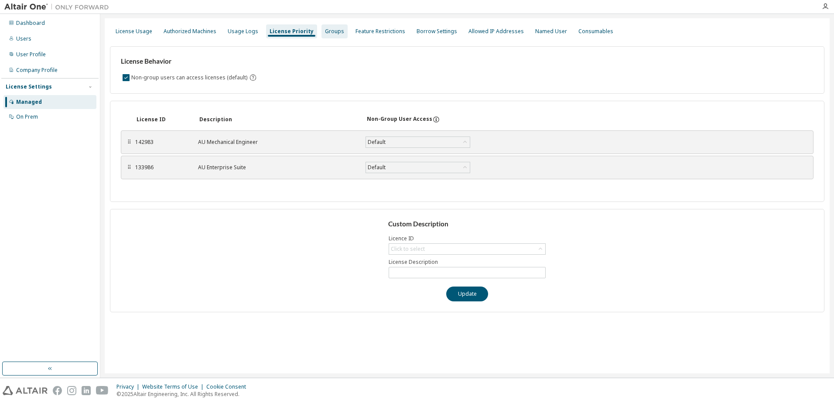
click at [325, 31] on div "Groups" at bounding box center [334, 31] width 19 height 7
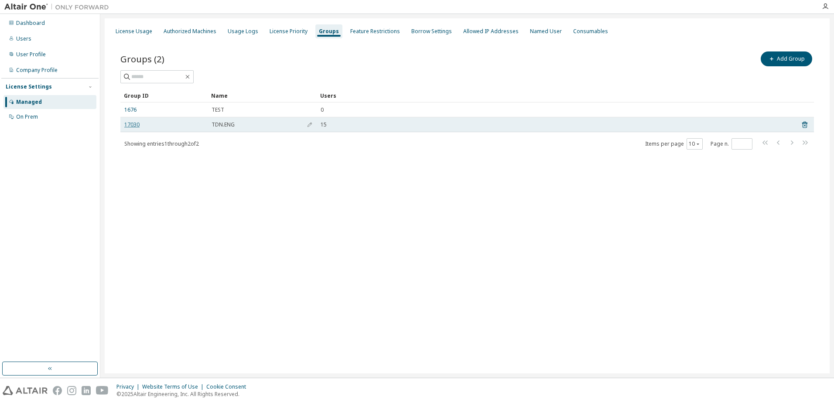
click at [130, 127] on link "17030" at bounding box center [131, 124] width 15 height 7
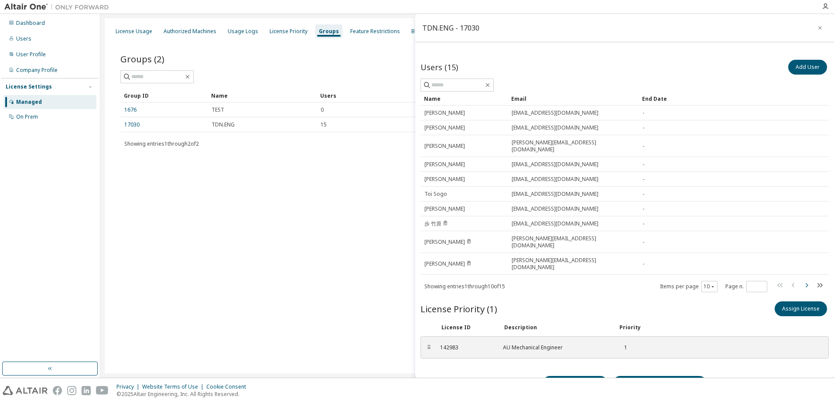
click at [802, 280] on icon "button" at bounding box center [807, 285] width 10 height 10
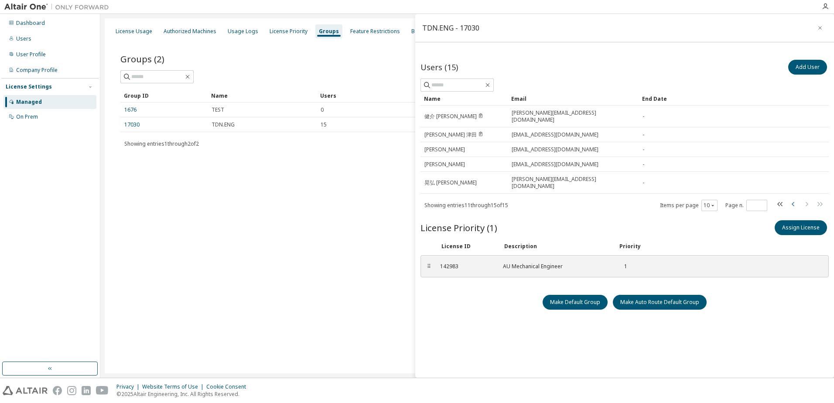
click at [792, 202] on icon "button" at bounding box center [793, 204] width 3 height 4
type input "*"
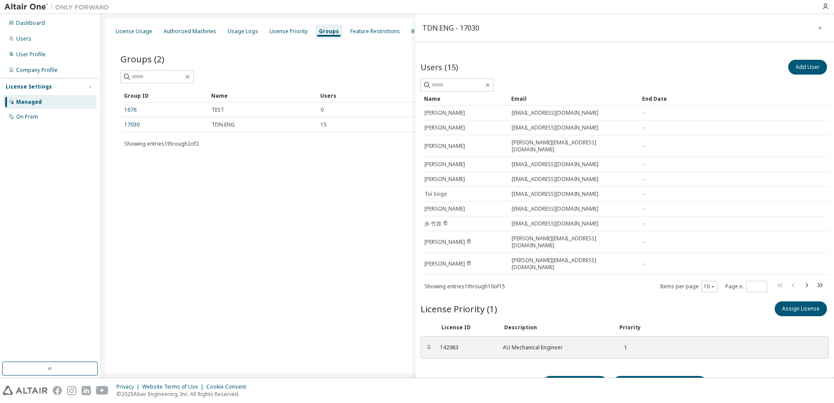
click at [272, 226] on div "License Usage Authorized Machines Usage Logs License Priority Groups Feature Re…" at bounding box center [467, 195] width 725 height 355
click at [816, 24] on button "button" at bounding box center [820, 28] width 14 height 14
